Goal: Task Accomplishment & Management: Manage account settings

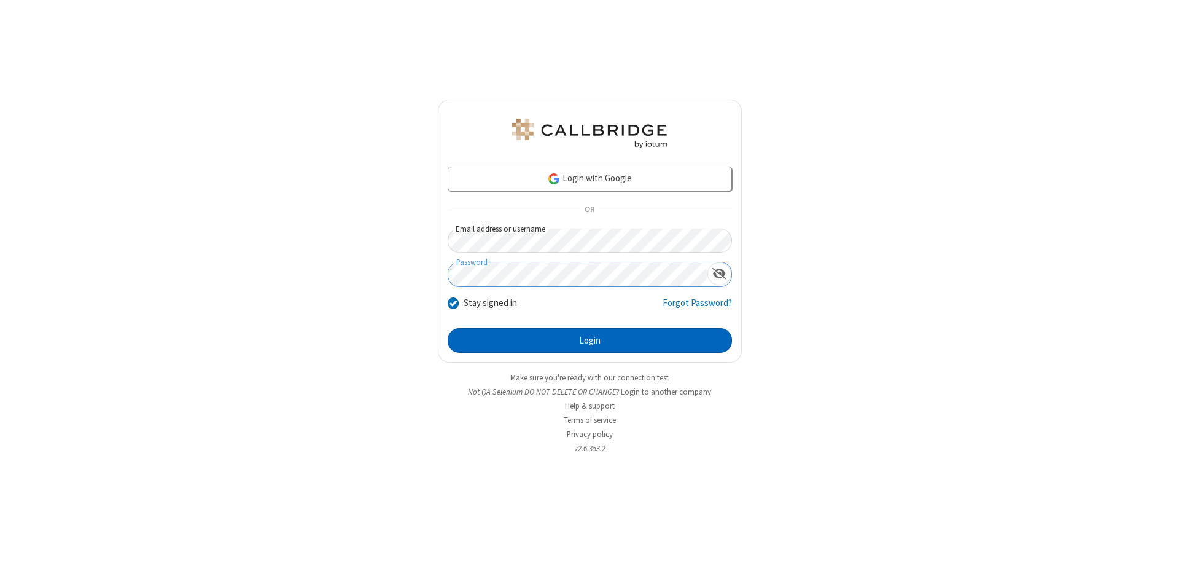
click at [590, 340] on button "Login" at bounding box center [590, 340] width 284 height 25
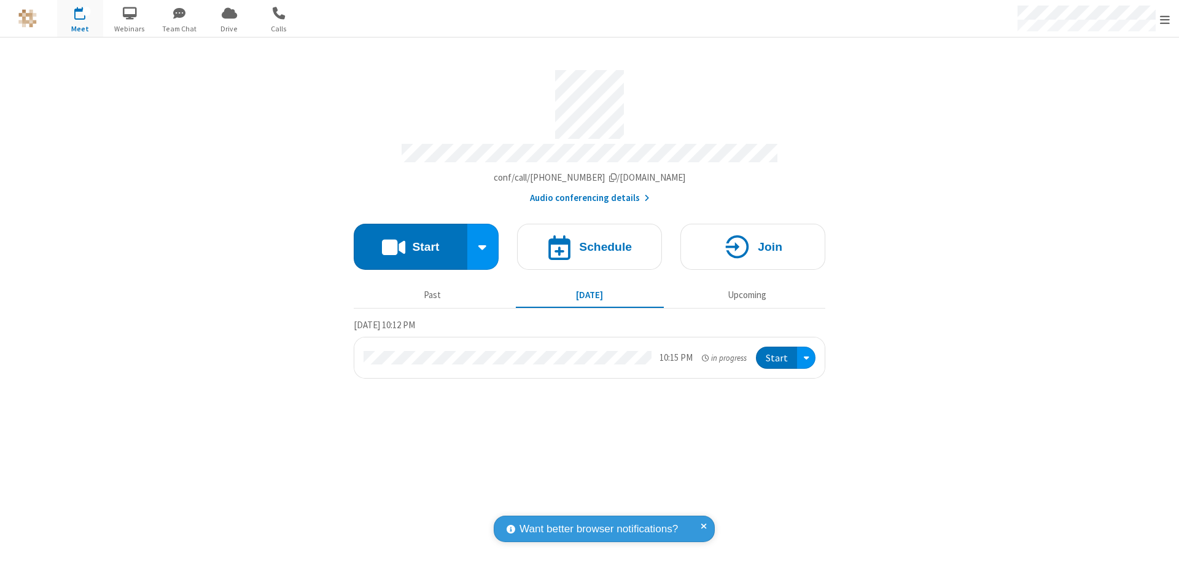
click at [1165, 19] on span "Open menu" at bounding box center [1165, 20] width 10 height 12
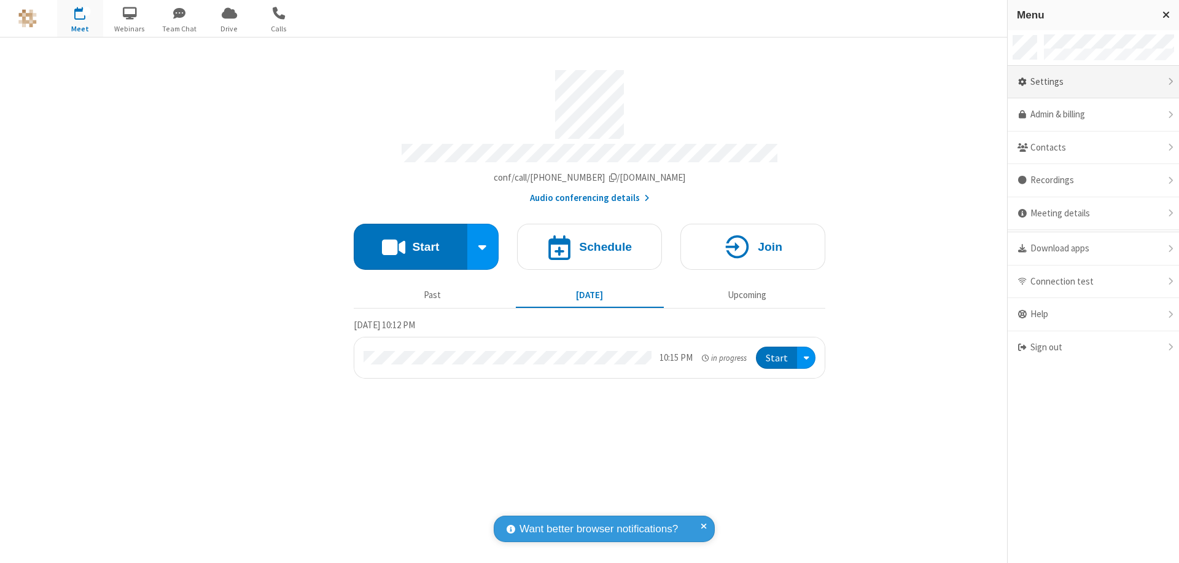
click at [1093, 82] on div "Settings" at bounding box center [1093, 82] width 171 height 33
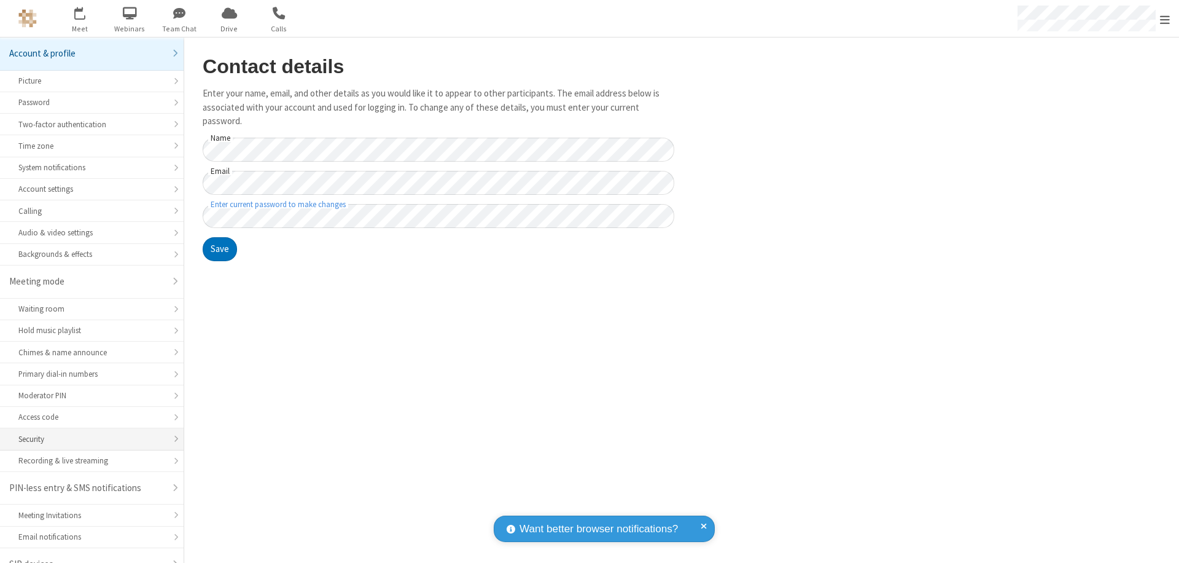
click at [87, 433] on div "Security" at bounding box center [91, 439] width 147 height 12
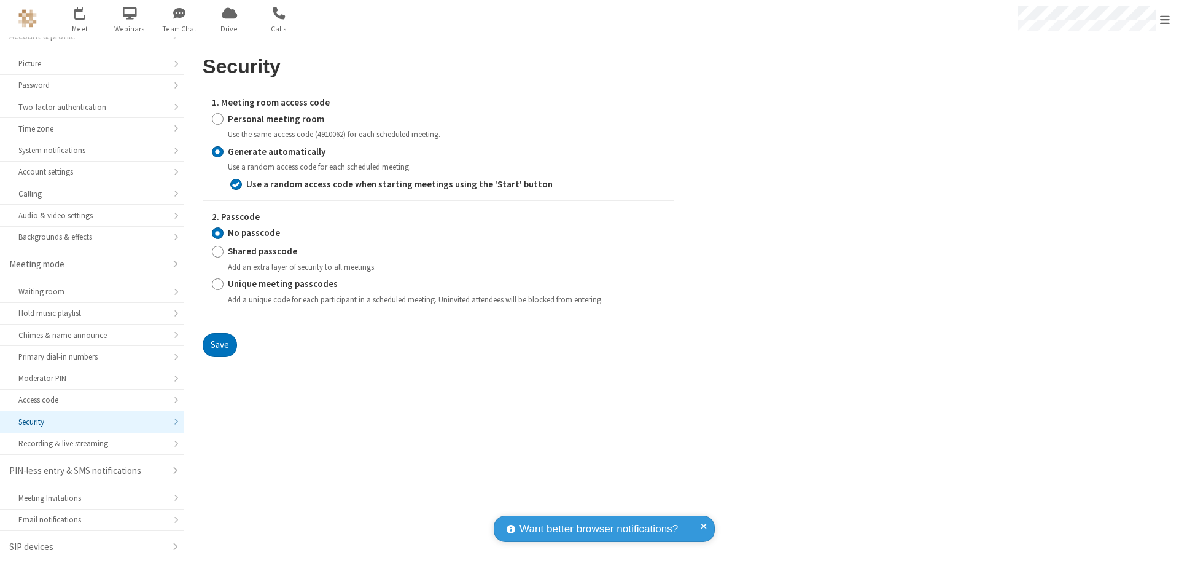
click at [217, 119] on input "Personal meeting room" at bounding box center [218, 118] width 12 height 13
radio input "true"
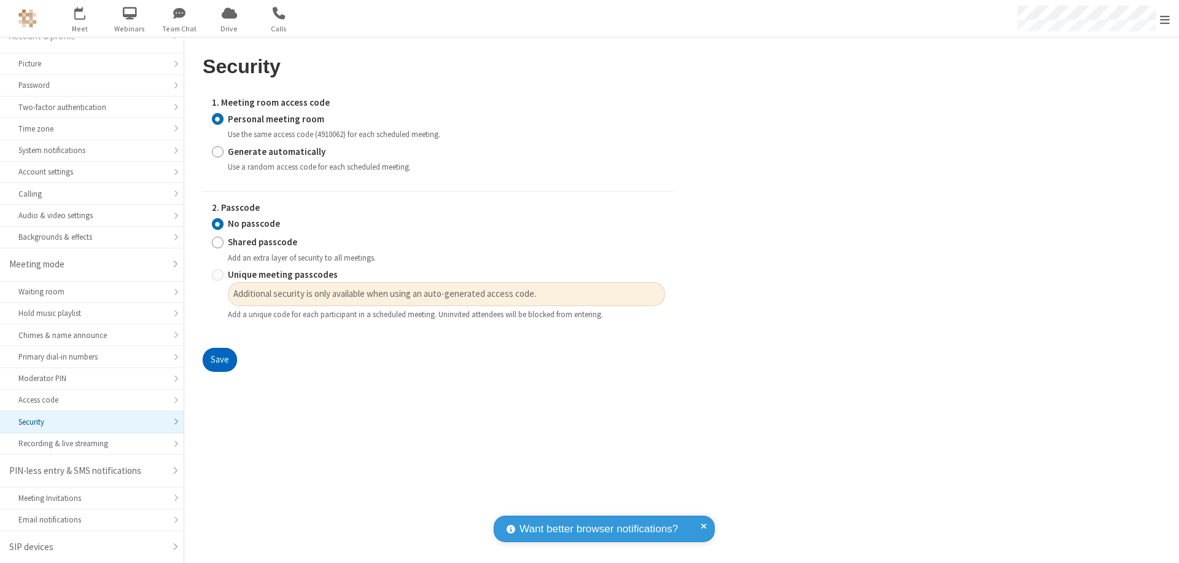
click at [219, 360] on button "Save" at bounding box center [220, 360] width 34 height 25
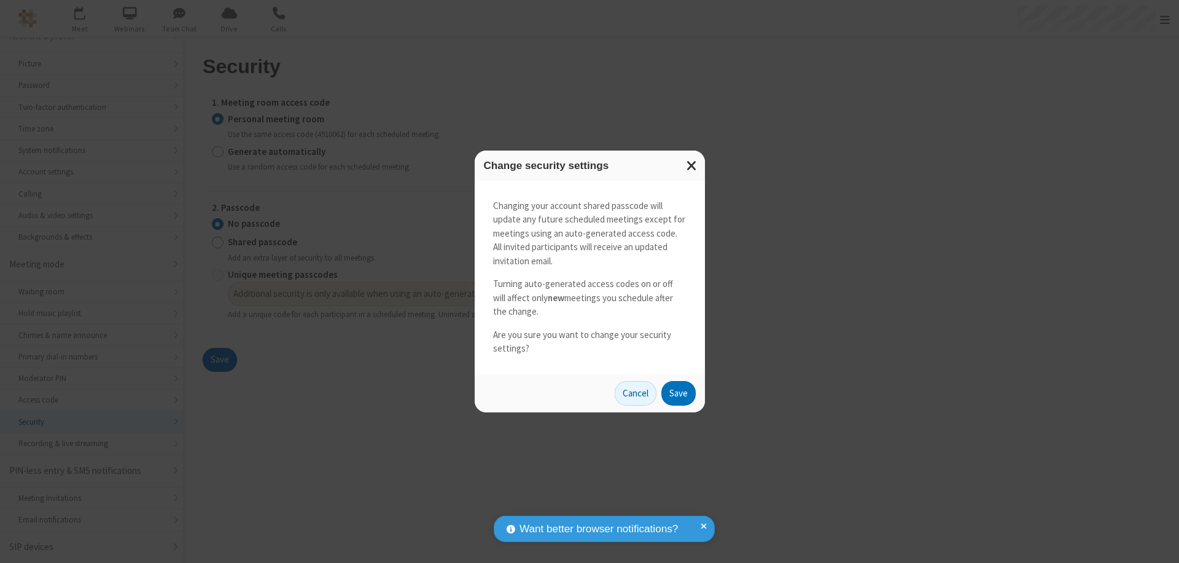
click at [678, 393] on button "Save" at bounding box center [679, 393] width 34 height 25
